Goal: Check status: Check status

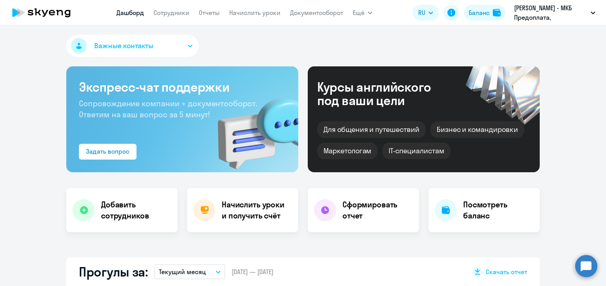
scroll to position [79, 0]
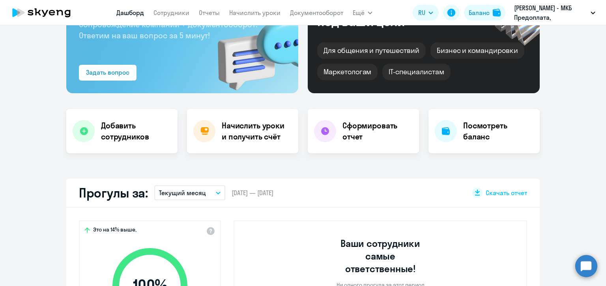
select select "30"
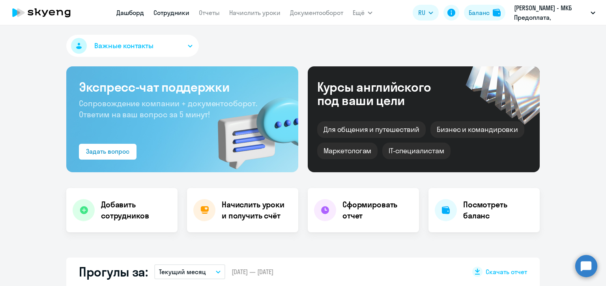
click at [164, 15] on link "Сотрудники" at bounding box center [171, 13] width 36 height 8
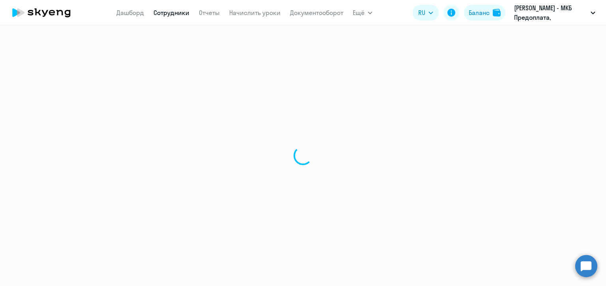
select select "30"
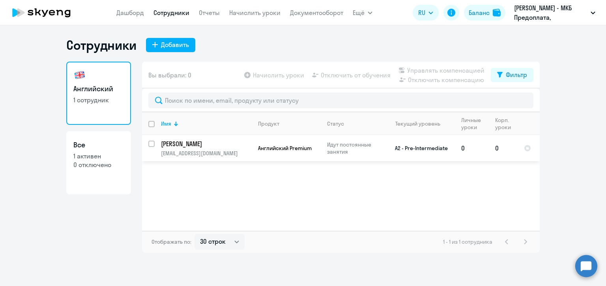
click at [209, 140] on p "[PERSON_NAME]" at bounding box center [205, 143] width 89 height 9
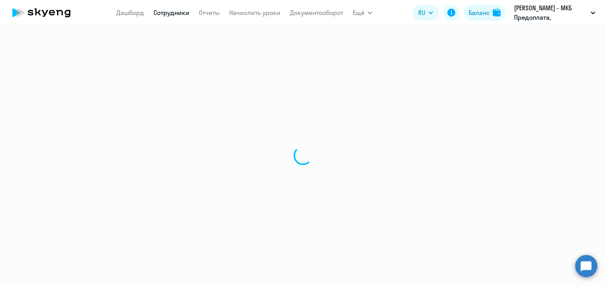
select select "english"
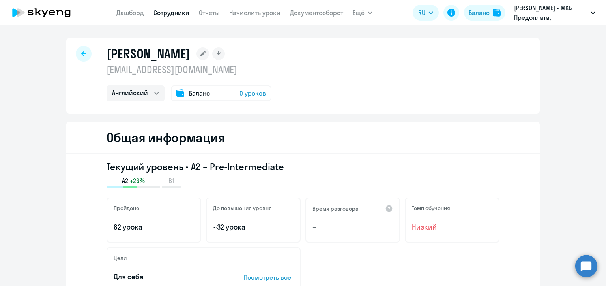
click at [251, 92] on span "0 уроков" at bounding box center [252, 92] width 26 height 9
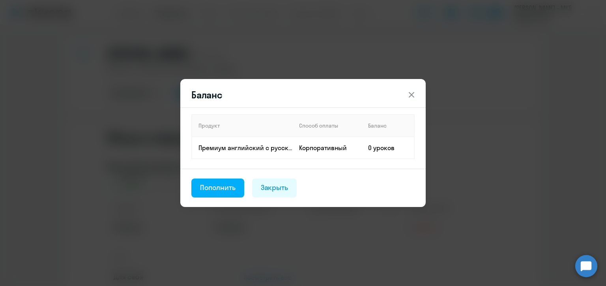
click at [454, 134] on div "Баланс Продукт Способ оплаты Баланс Премиум английский с русскоговорящим препод…" at bounding box center [303, 142] width 382 height 221
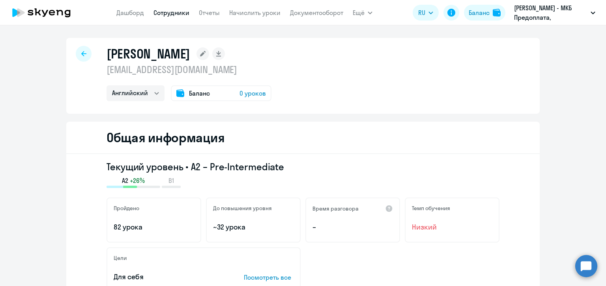
click at [164, 56] on h1 "[PERSON_NAME]" at bounding box center [148, 54] width 84 height 16
copy h1 "[PERSON_NAME]"
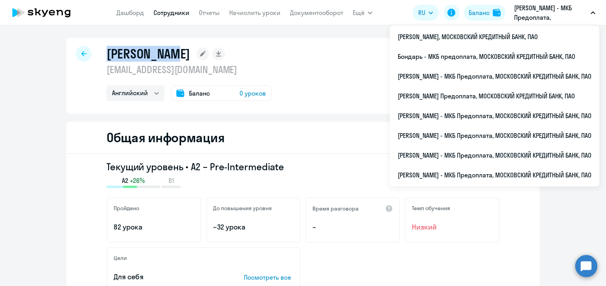
click at [539, 19] on p "[PERSON_NAME] - МКБ Предоплата, МОСКОВСКИЙ КРЕДИТНЫЙ БАНК, ПАО" at bounding box center [550, 12] width 73 height 19
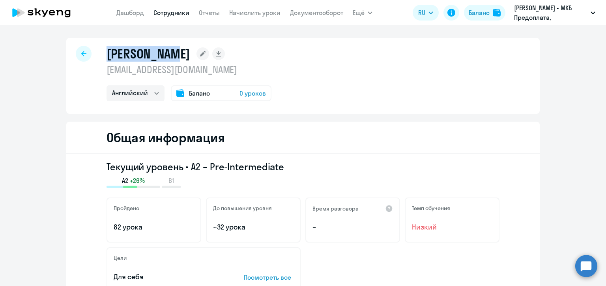
click at [534, 15] on p "[PERSON_NAME] - МКБ Предоплата, МОСКОВСКИЙ КРЕДИТНЫЙ БАНК, ПАО" at bounding box center [550, 12] width 73 height 19
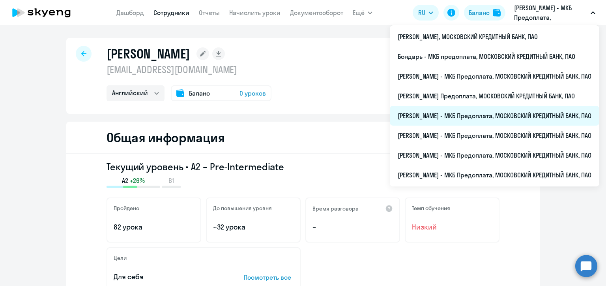
click at [413, 114] on li "[PERSON_NAME] - МКБ Предоплата, МОСКОВСКИЙ КРЕДИТНЫЙ БАНК, ПАО" at bounding box center [494, 116] width 209 height 20
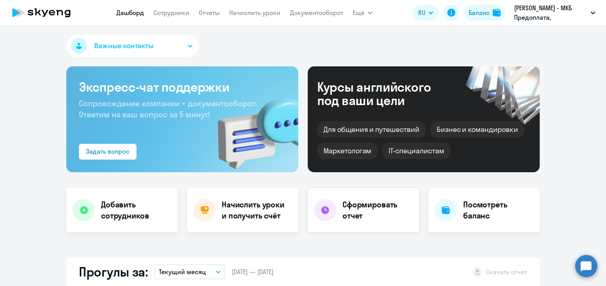
scroll to position [118, 0]
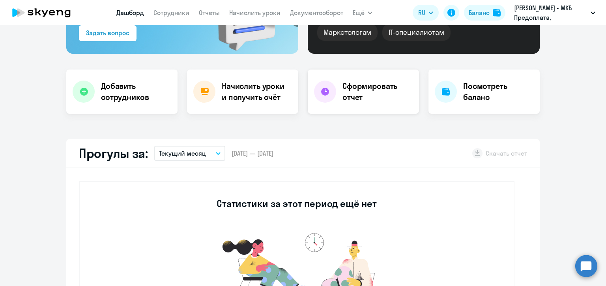
select select "30"
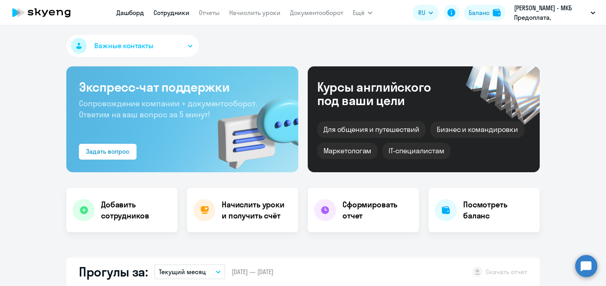
click at [161, 10] on link "Сотрудники" at bounding box center [171, 13] width 36 height 8
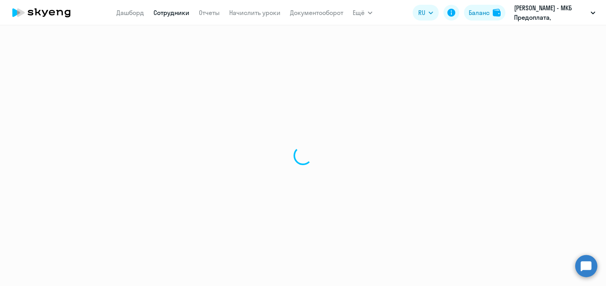
select select "30"
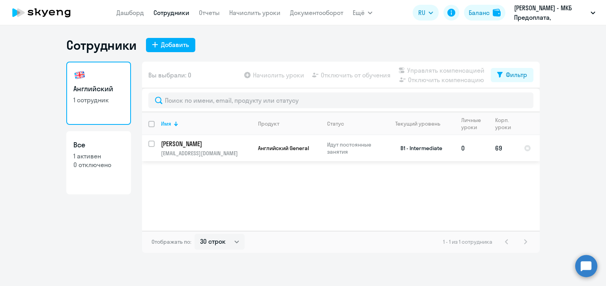
click at [196, 142] on p "[PERSON_NAME]" at bounding box center [205, 143] width 89 height 9
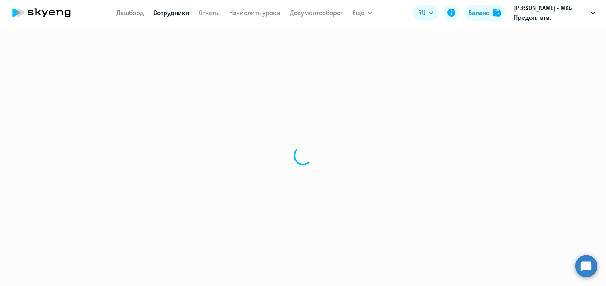
select select "english"
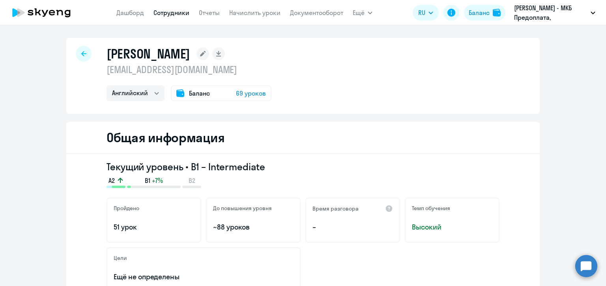
click at [238, 93] on span "69 уроков" at bounding box center [251, 92] width 30 height 9
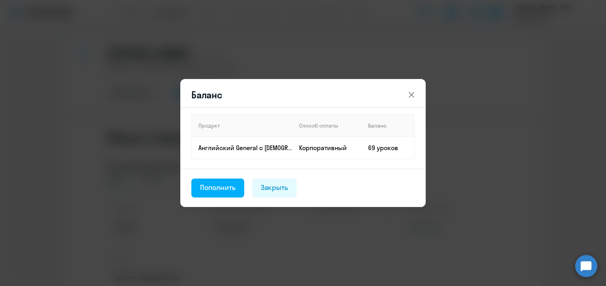
click at [459, 108] on div "Баланс Продукт Способ оплаты Баланс Английский General с [DEMOGRAPHIC_DATA] пре…" at bounding box center [303, 142] width 382 height 221
